Goal: Task Accomplishment & Management: Use online tool/utility

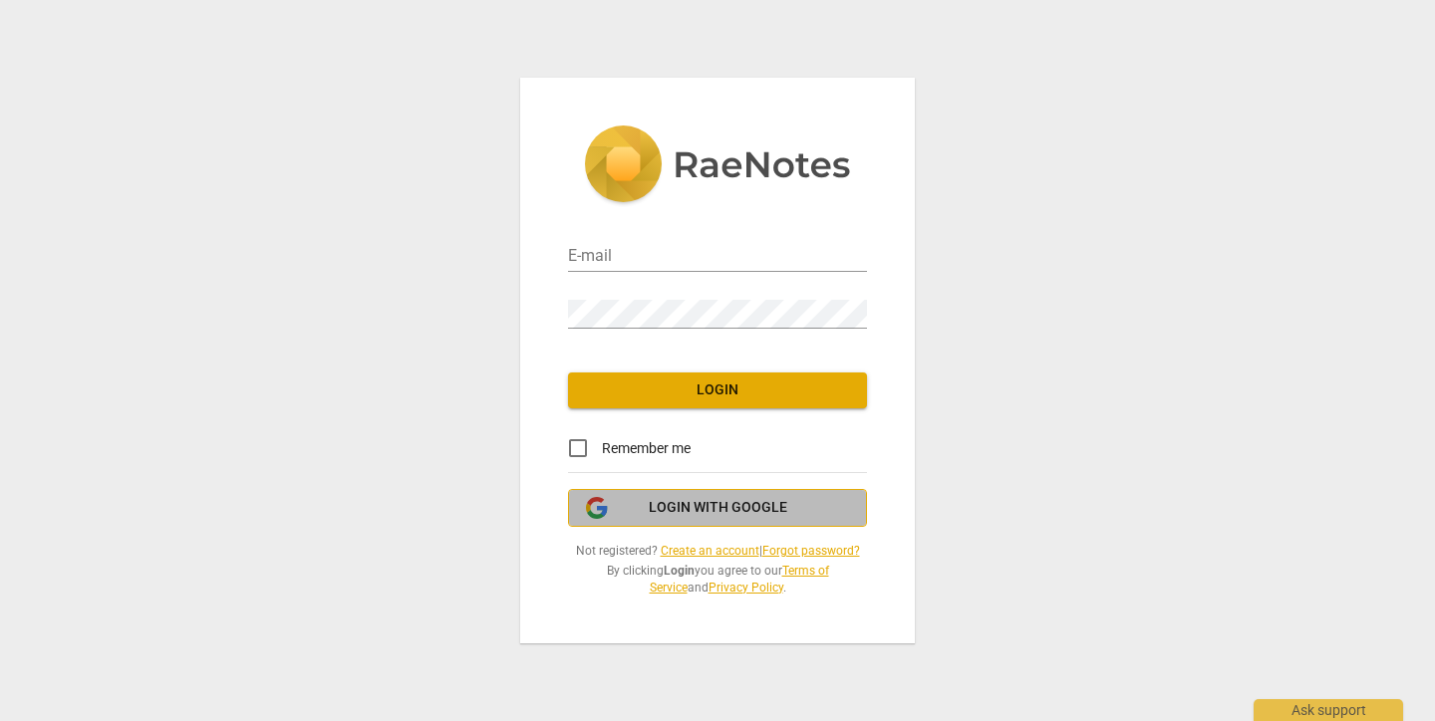
click at [598, 512] on icon "button" at bounding box center [597, 508] width 24 height 24
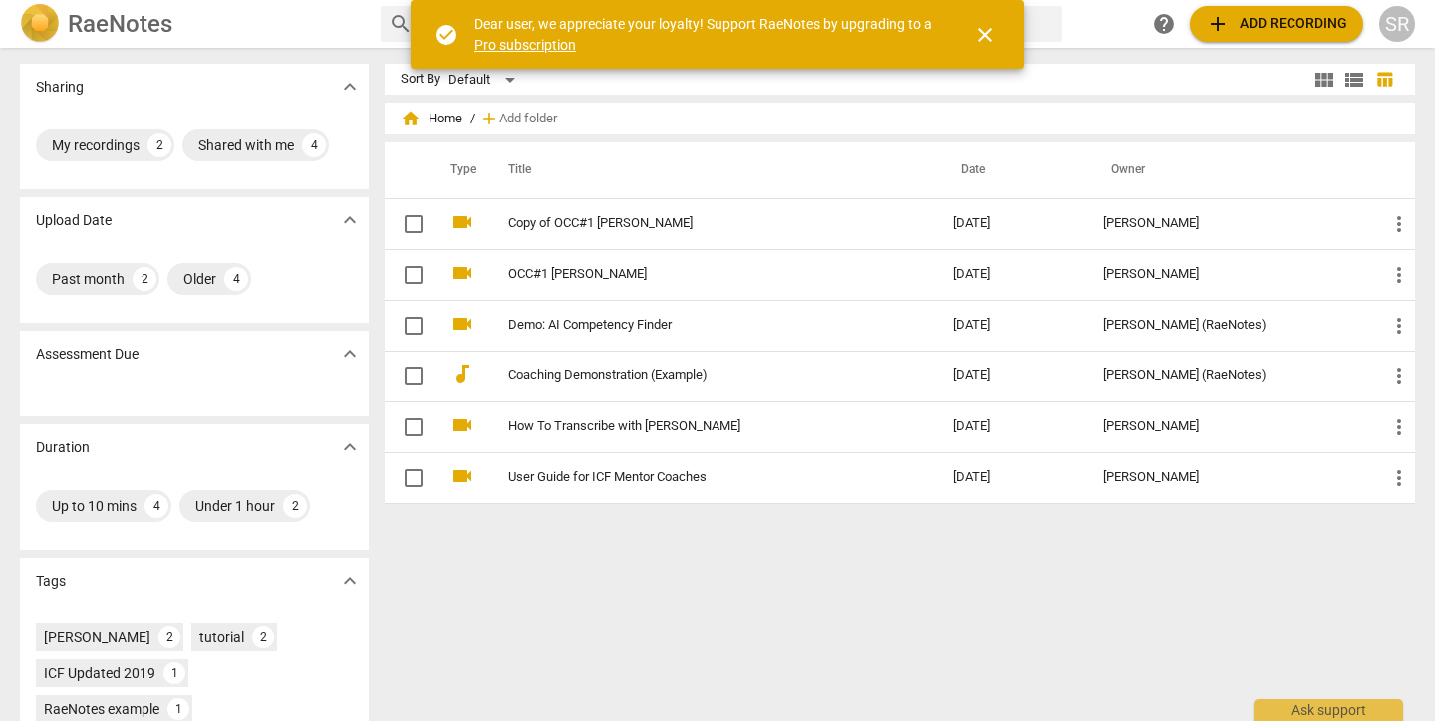
click at [1252, 34] on span "add Add recording" at bounding box center [1276, 24] width 141 height 24
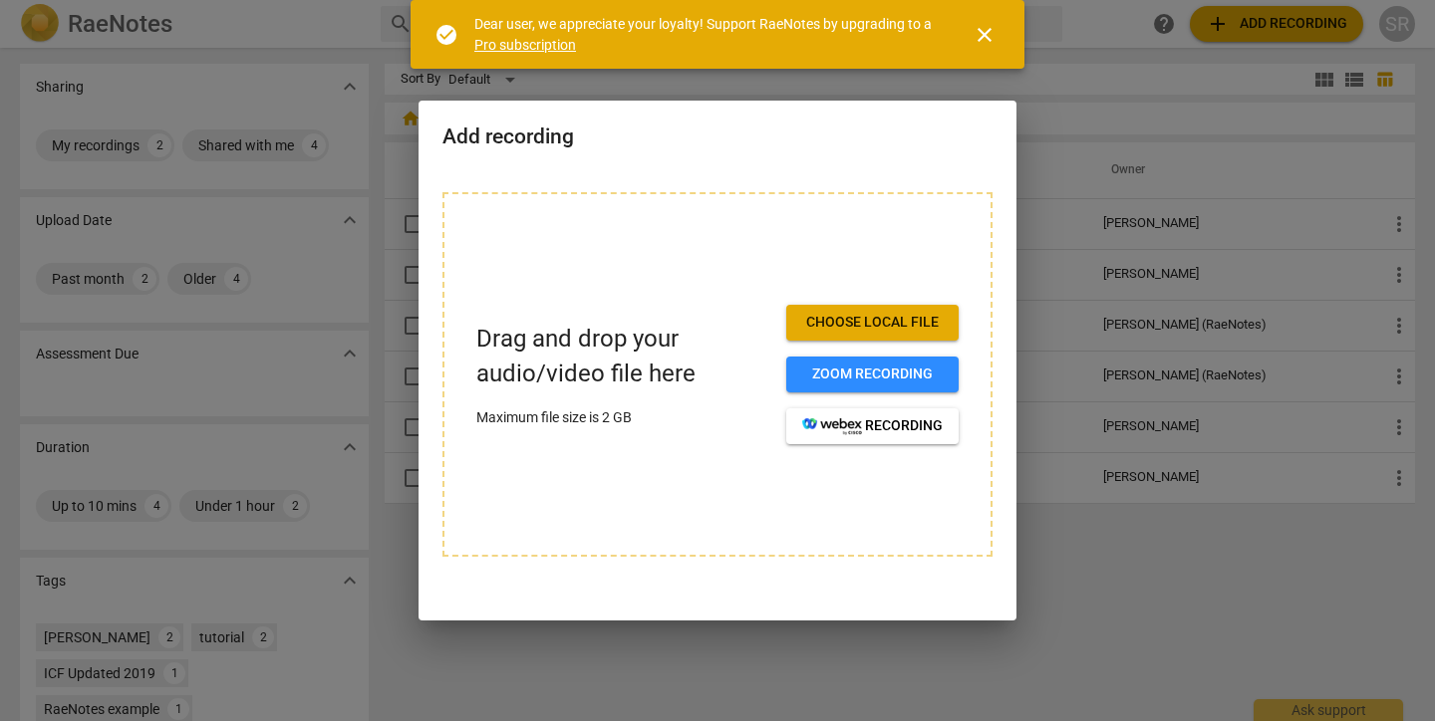
click at [932, 320] on span "Choose local file" at bounding box center [872, 323] width 140 height 20
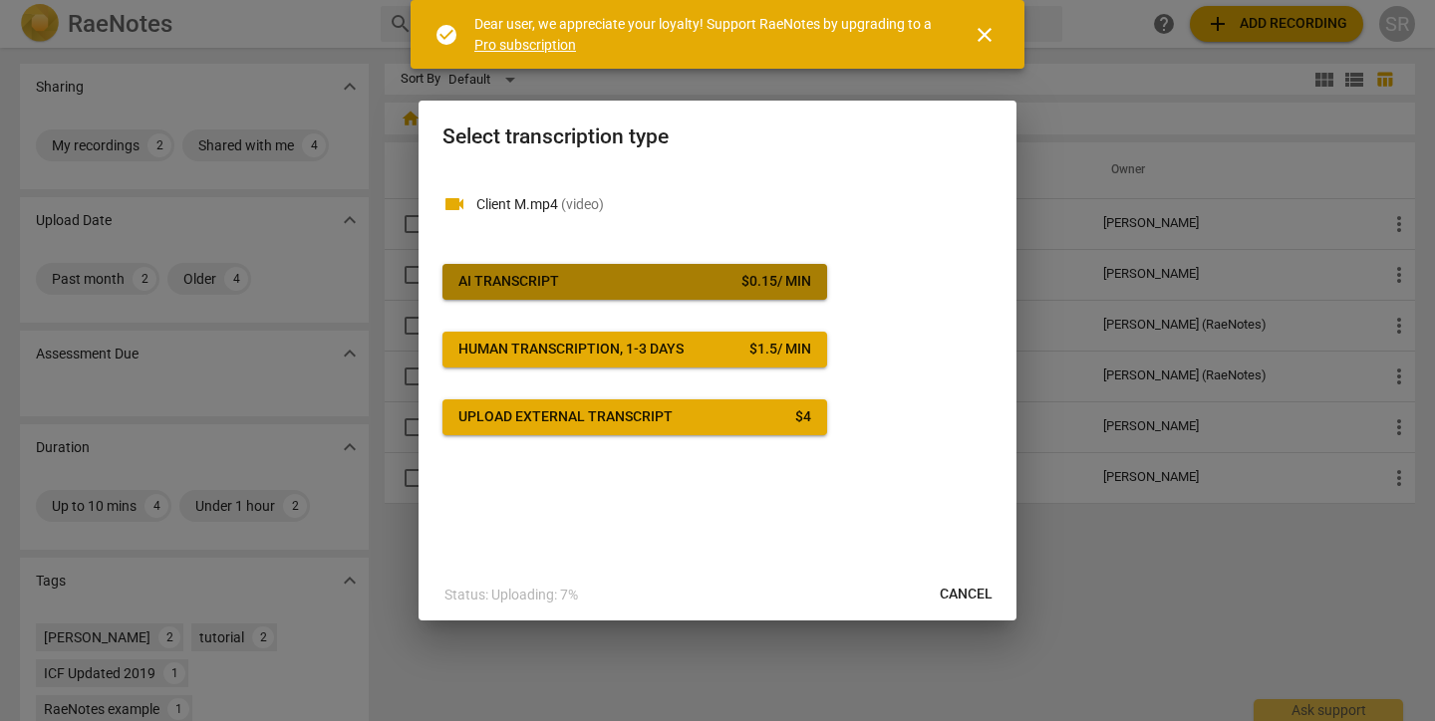
click at [589, 287] on span "AI Transcript $ 0.15 / min" at bounding box center [634, 282] width 353 height 20
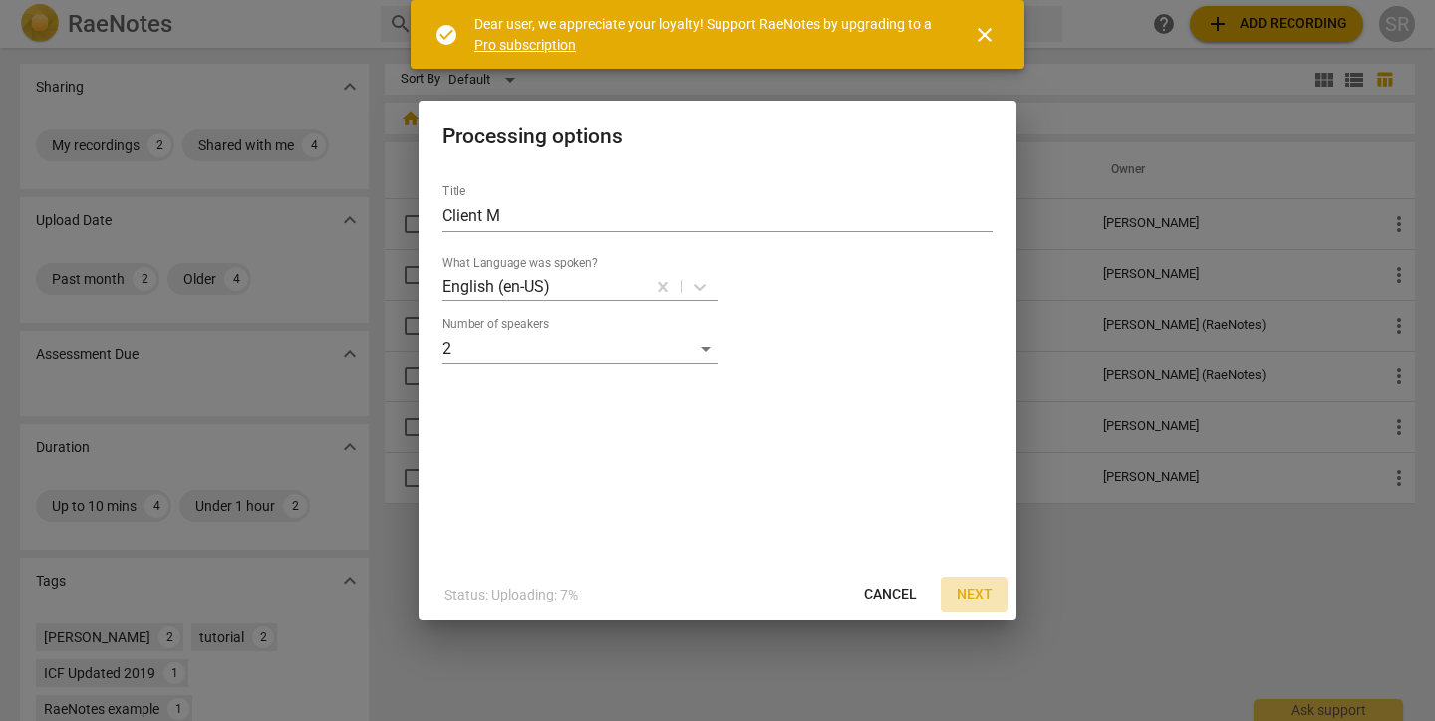
click at [982, 586] on span "Next" at bounding box center [975, 595] width 36 height 20
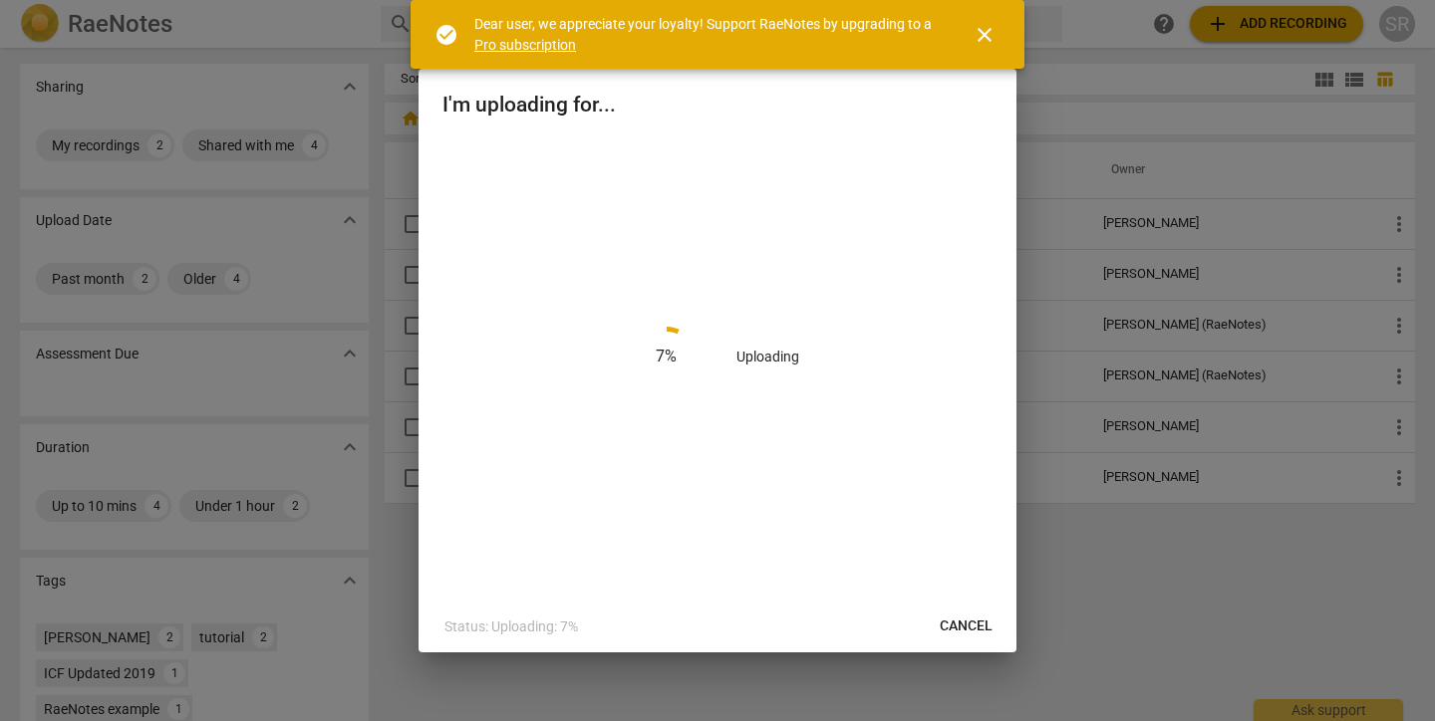
click at [988, 32] on span "close" at bounding box center [985, 35] width 24 height 24
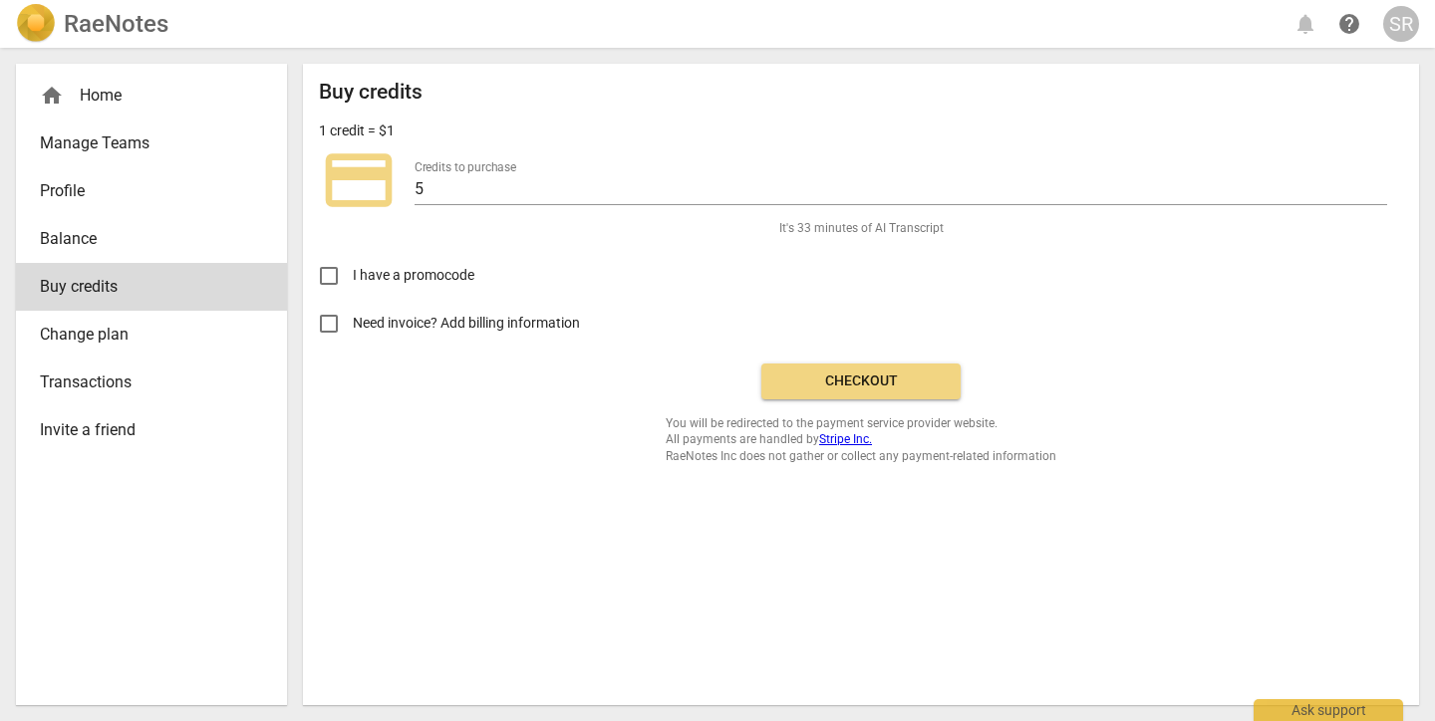
click at [782, 377] on span "Checkout" at bounding box center [860, 382] width 167 height 20
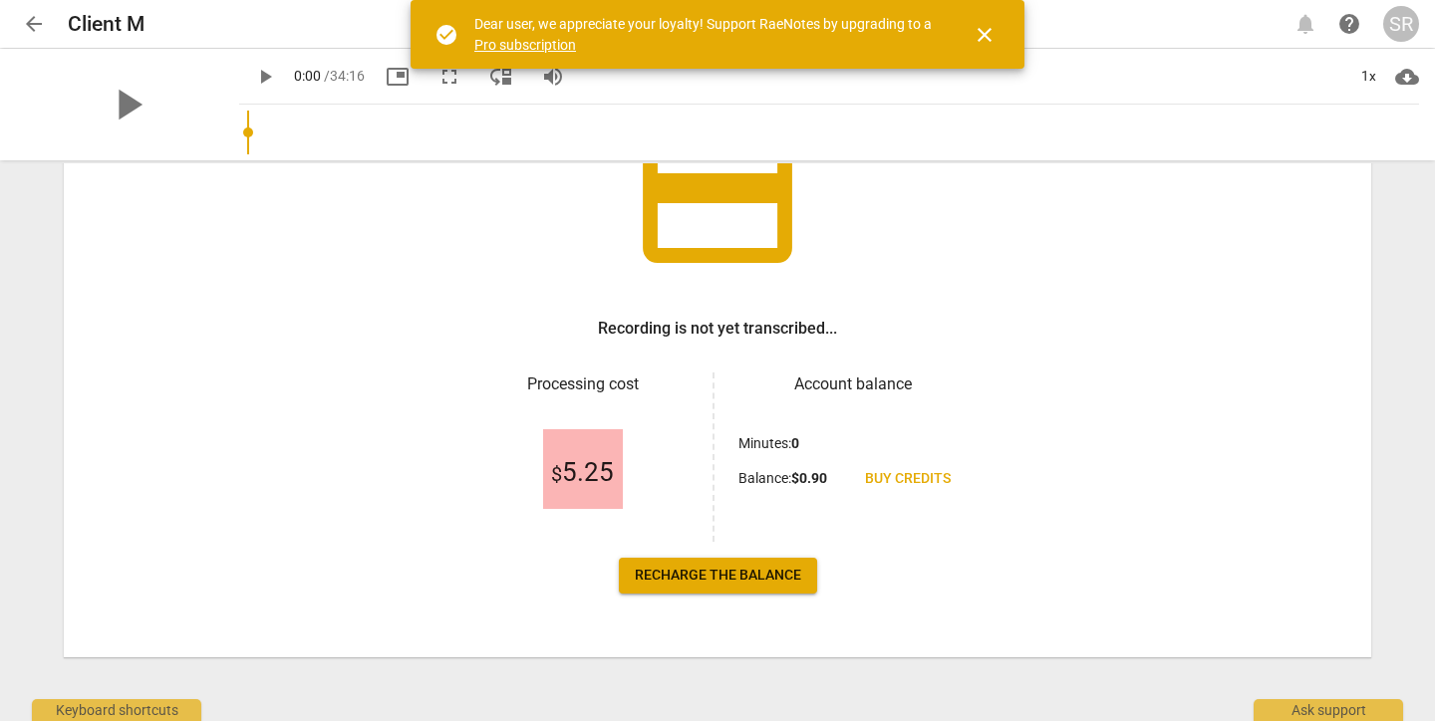
scroll to position [177, 0]
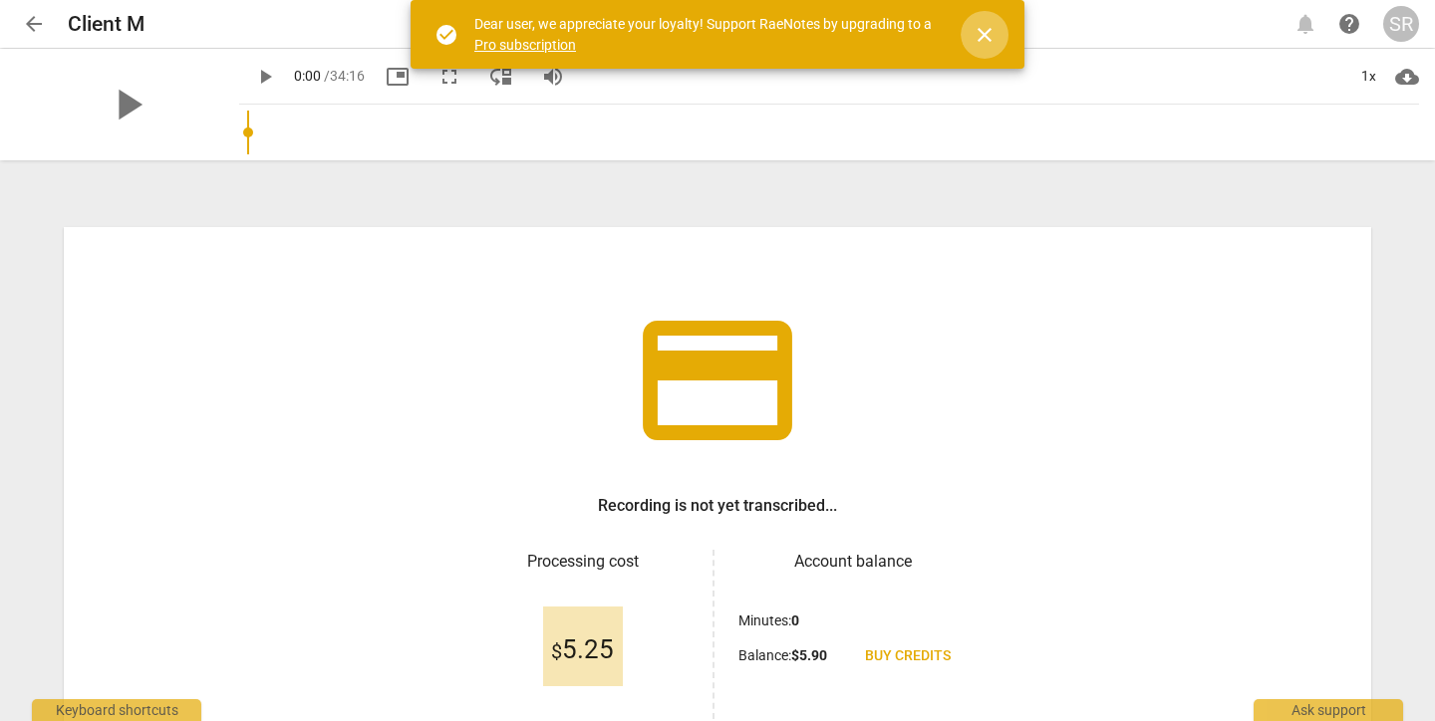
click at [997, 31] on span "close" at bounding box center [985, 35] width 48 height 24
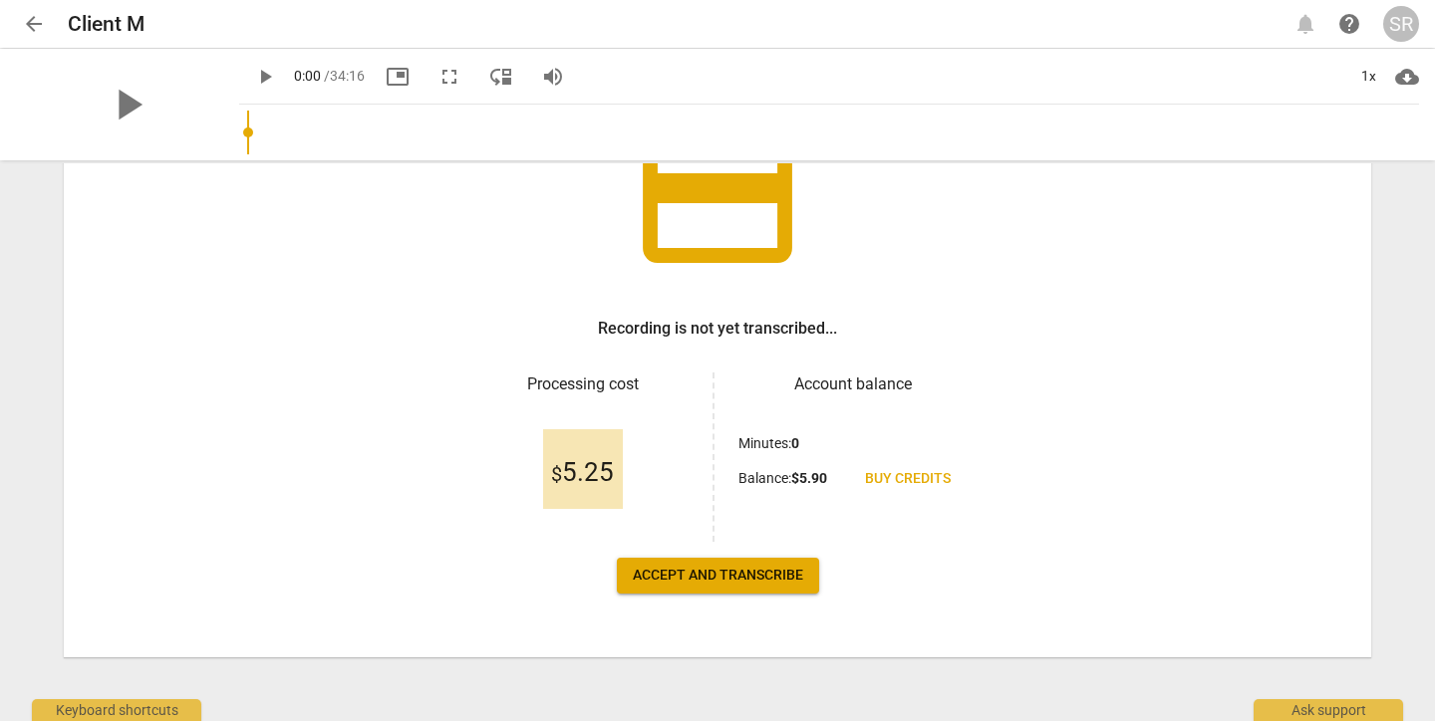
scroll to position [177, 0]
click at [746, 579] on span "Accept and transcribe" at bounding box center [718, 576] width 170 height 20
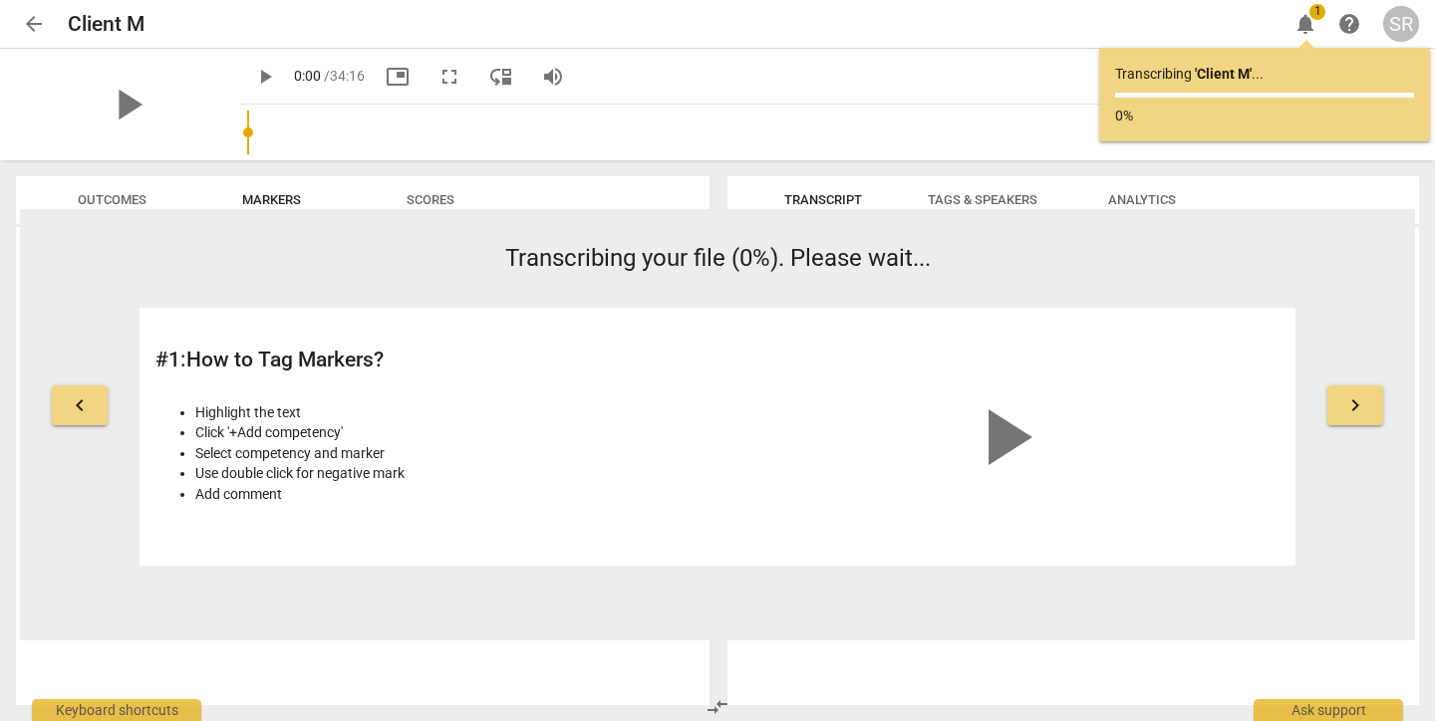
scroll to position [0, 0]
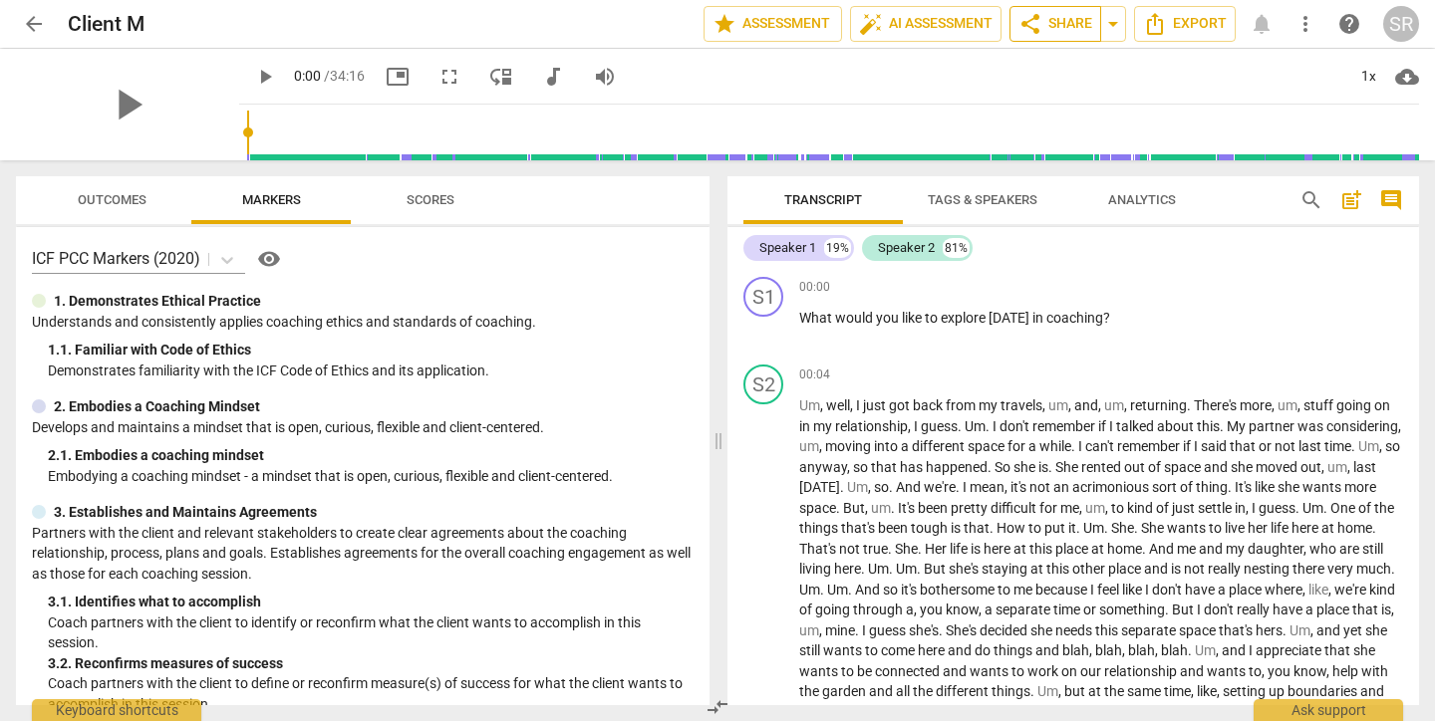
click at [1069, 32] on span "share Share" at bounding box center [1055, 24] width 74 height 24
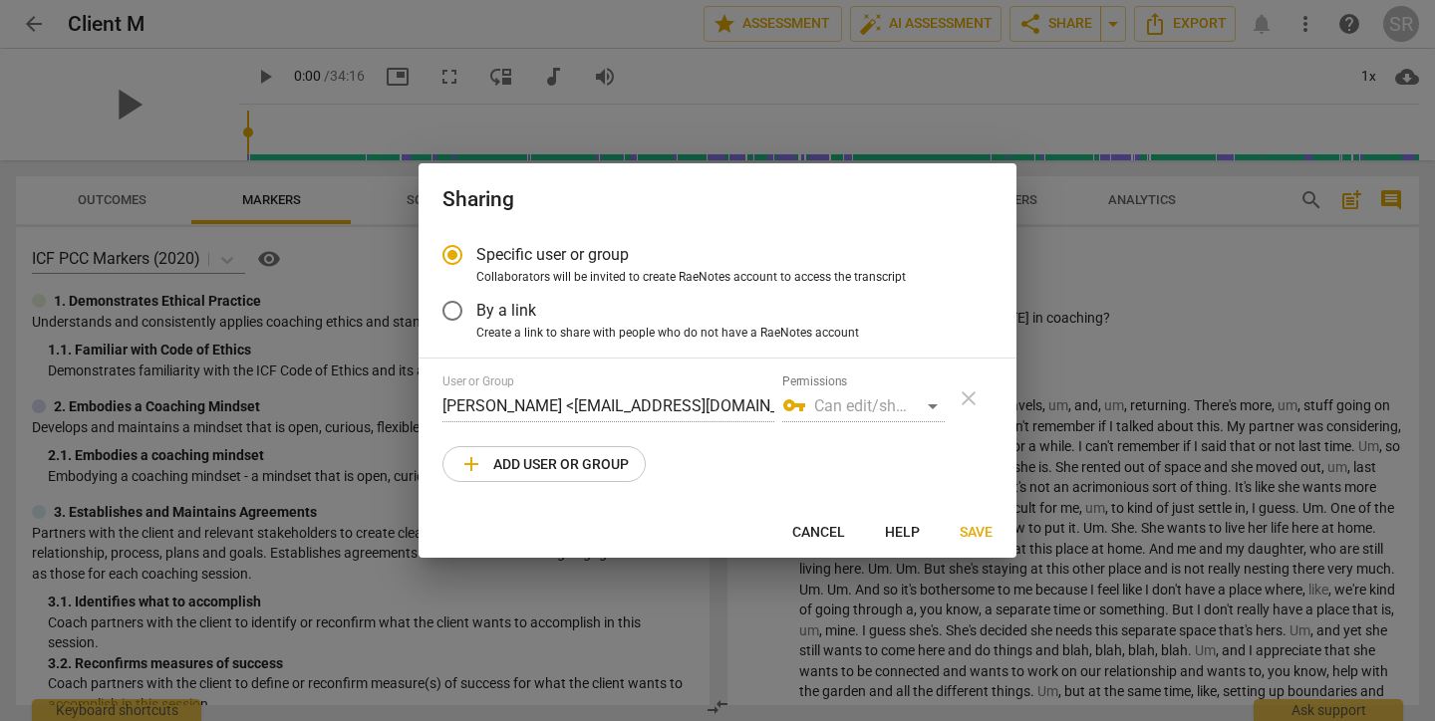
click at [609, 463] on span "add Add user or group" at bounding box center [543, 464] width 169 height 24
radio input "false"
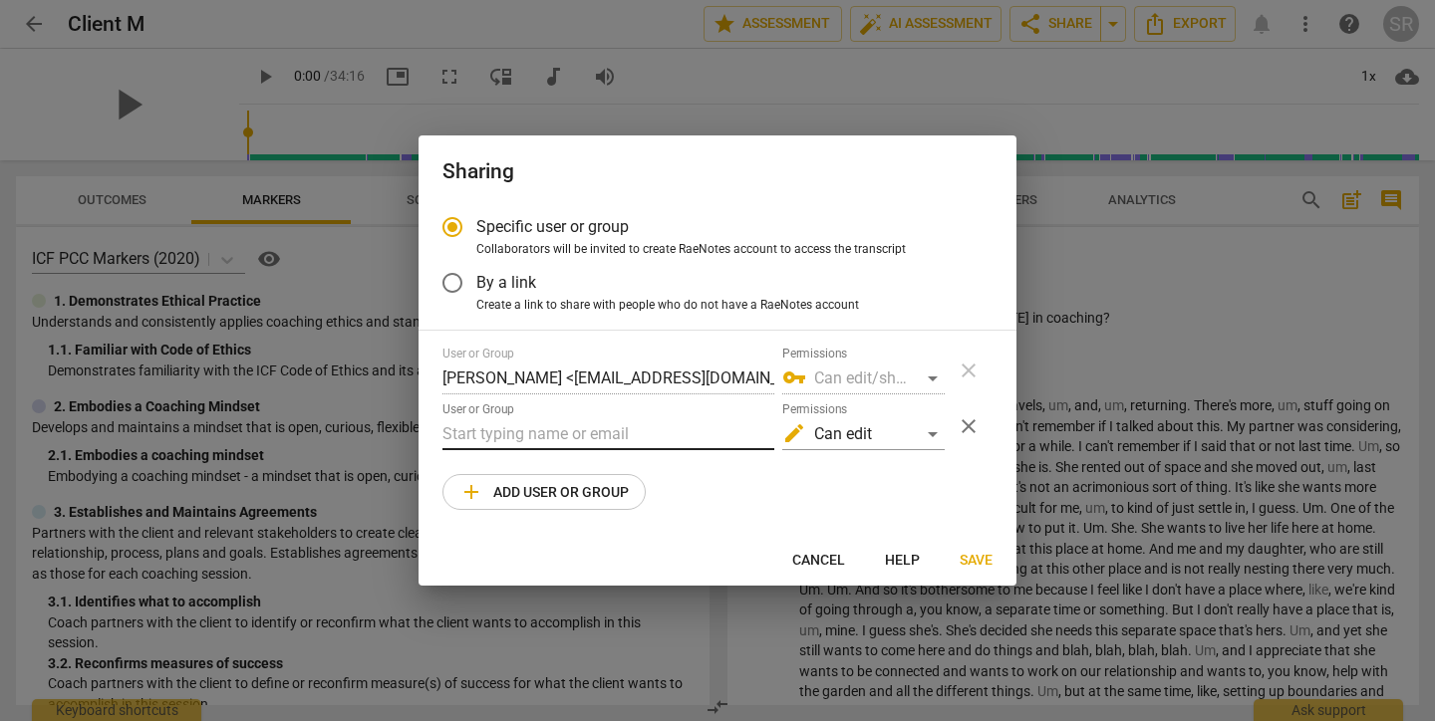
click at [599, 432] on input "text" at bounding box center [608, 434] width 332 height 32
paste input "betina.mazzarino@newfieldnetwork.com"
type input "betina.mazzarino@newfieldnetwork.com"
click at [971, 556] on span "Save" at bounding box center [976, 561] width 33 height 20
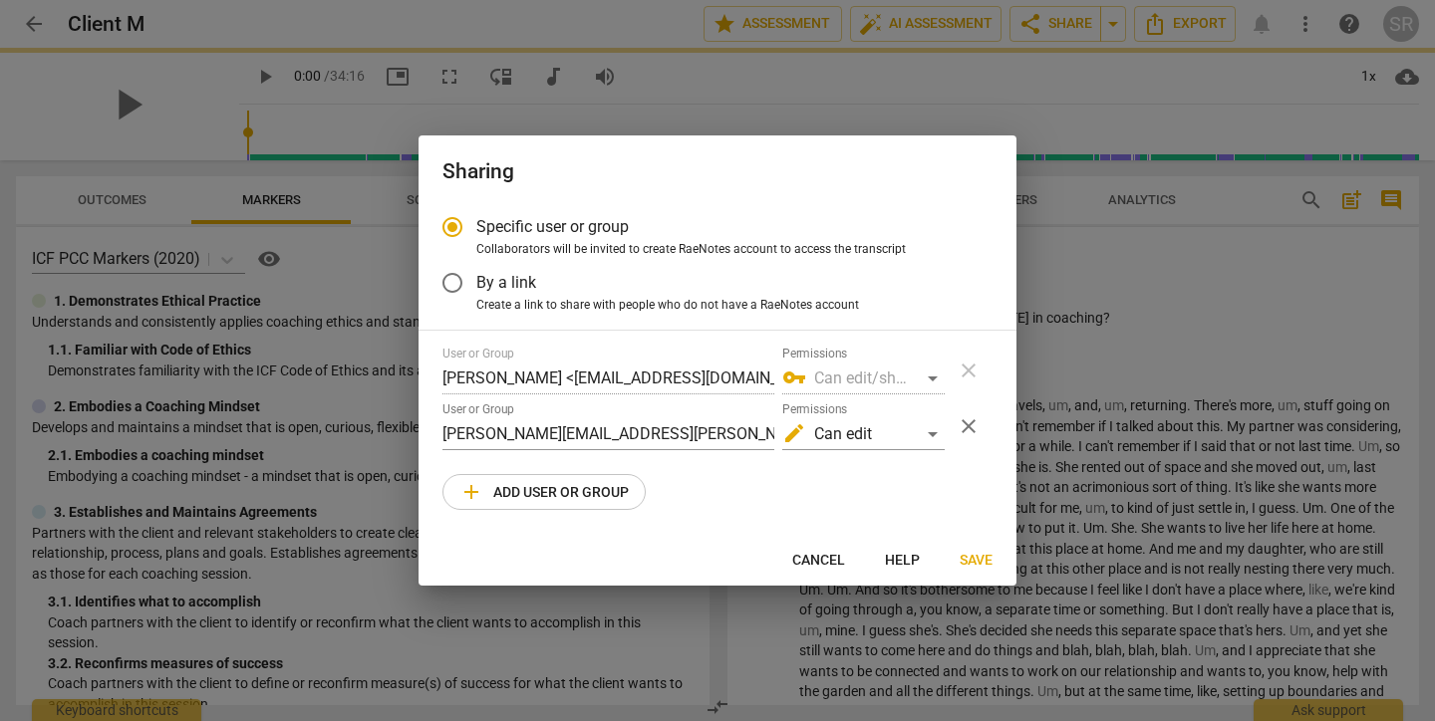
radio input "false"
type input "Betina Mazzarino <betina.mazzarino@newfieldnetwork.com>"
